Goal: Check status: Check status

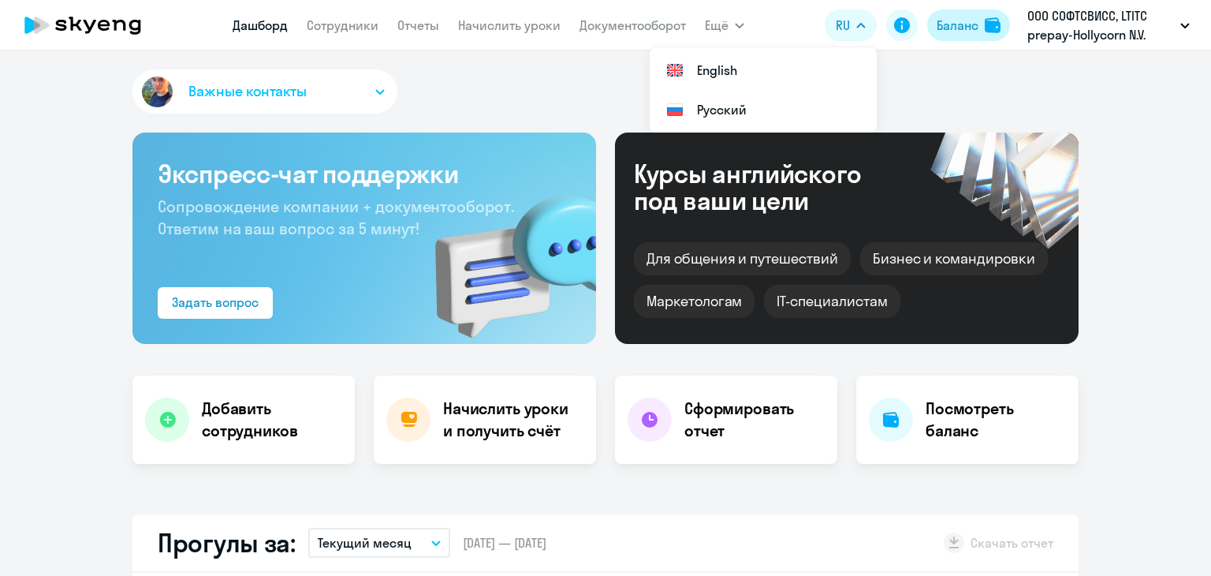
click at [952, 9] on button "Баланс" at bounding box center [968, 25] width 83 height 32
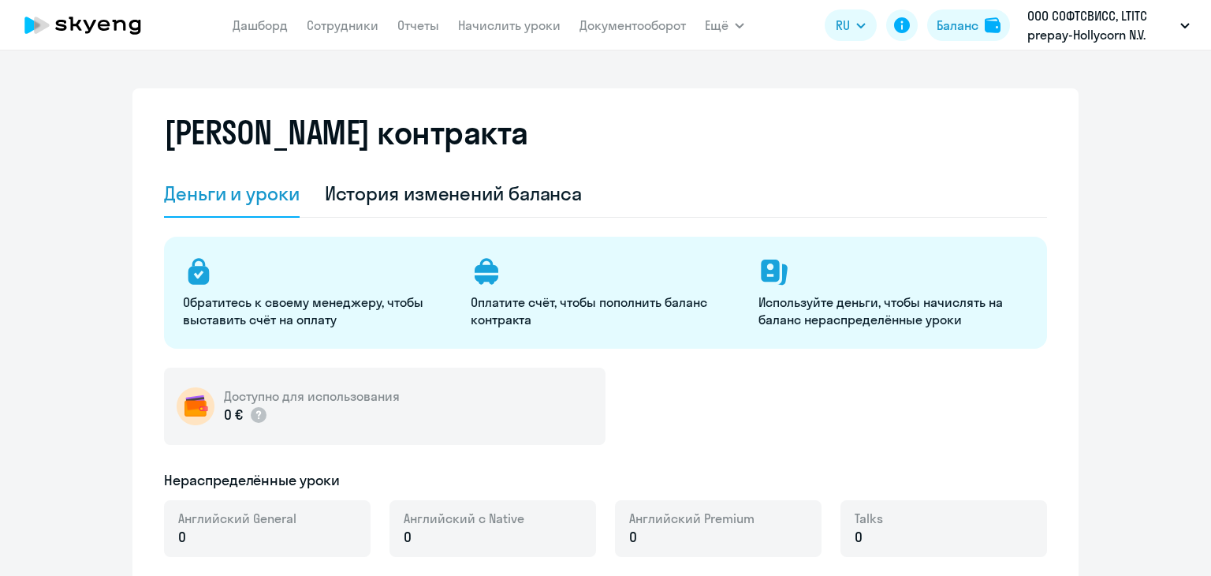
select select "english_adult_not_native_speaker"
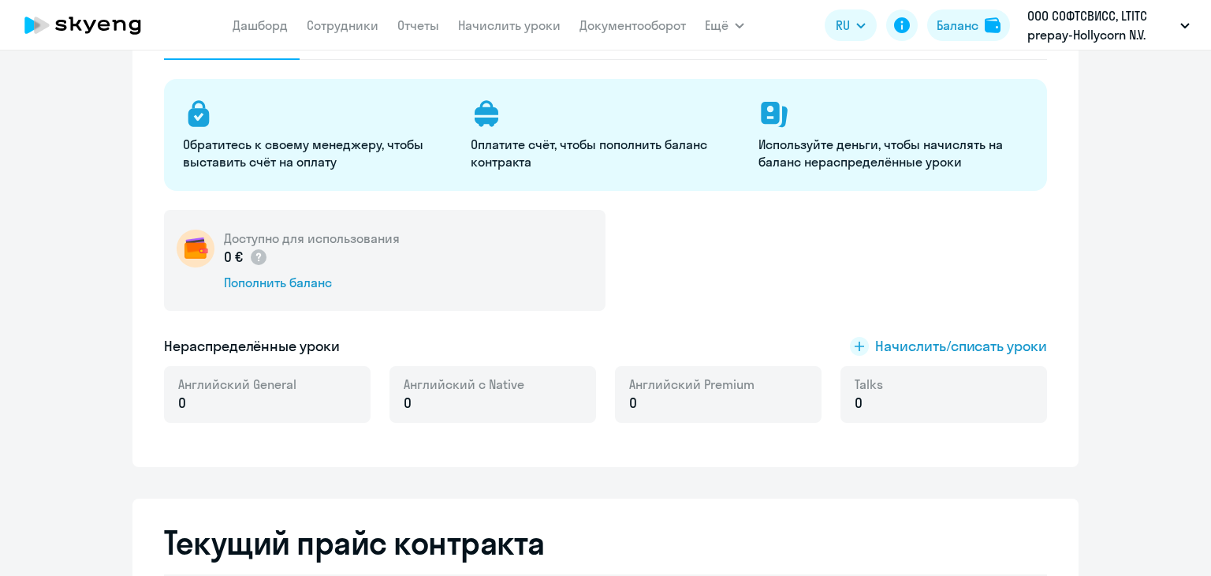
scroll to position [158, 0]
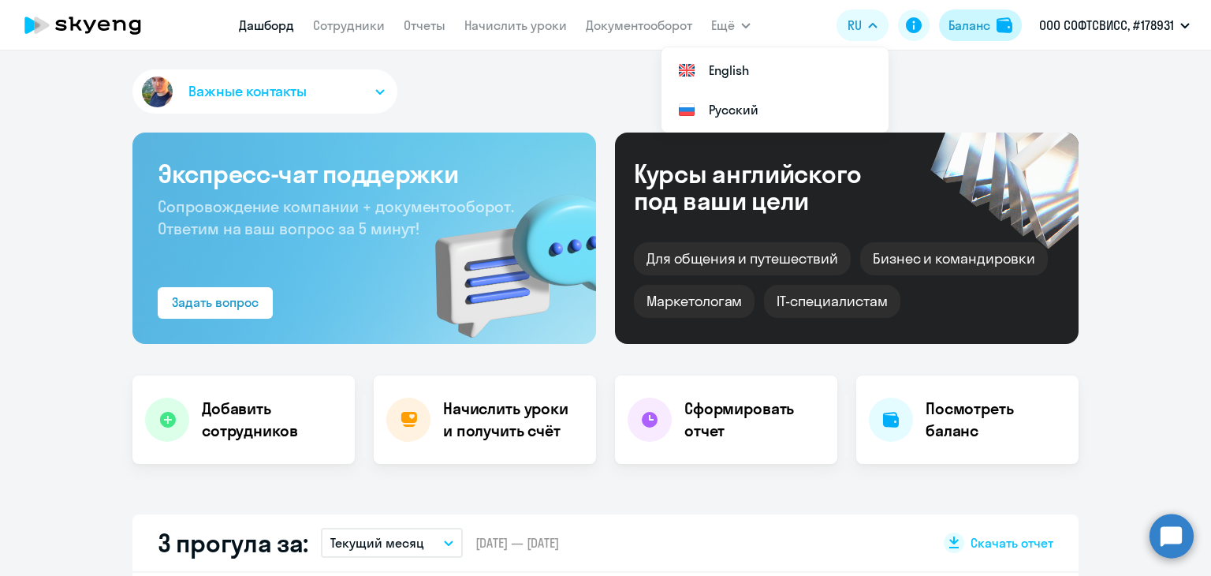
click at [967, 28] on div "Баланс" at bounding box center [969, 25] width 42 height 19
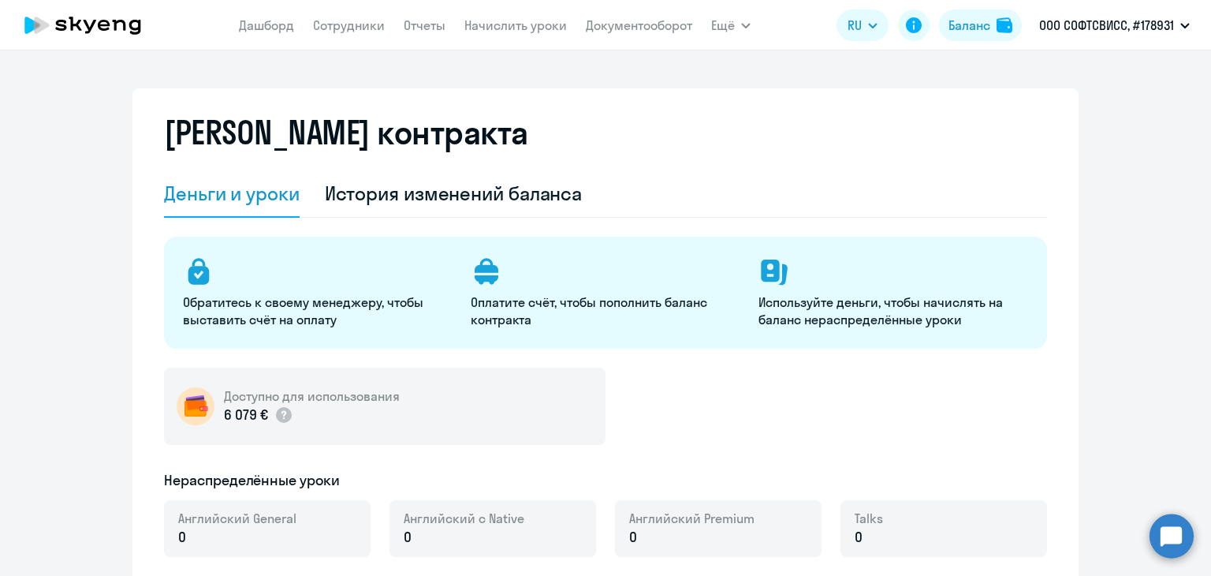
select select "english_adult_not_native_speaker"
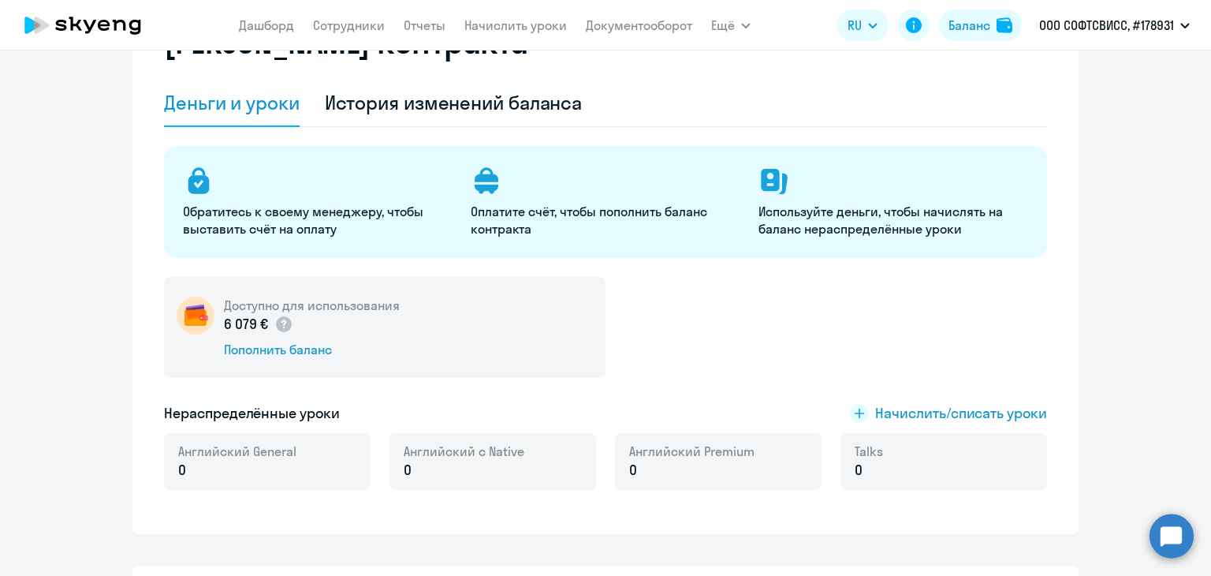
scroll to position [91, 0]
